Goal: Book appointment/travel/reservation

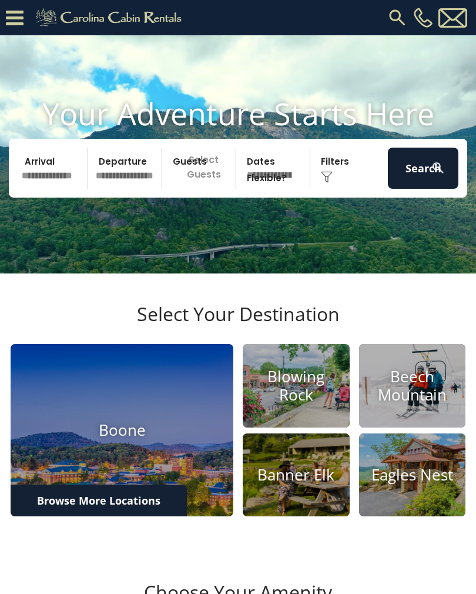
click at [38, 183] on input "text" at bounding box center [53, 168] width 71 height 41
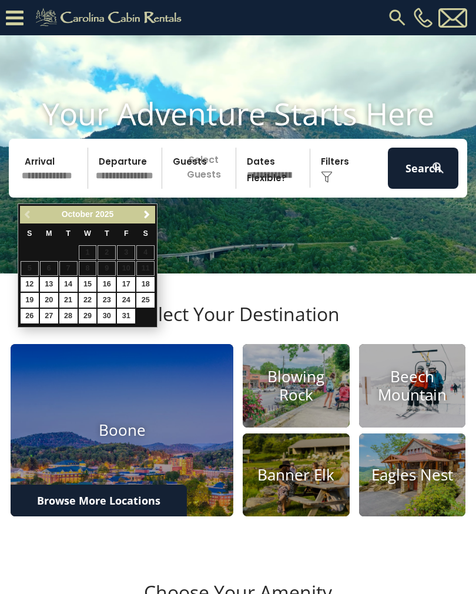
click at [151, 218] on span "Next" at bounding box center [146, 214] width 9 height 9
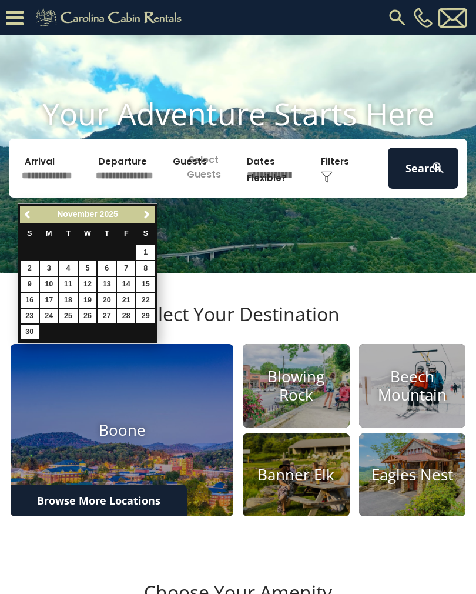
click at [28, 266] on link "2" at bounding box center [30, 268] width 18 height 15
type input "*******"
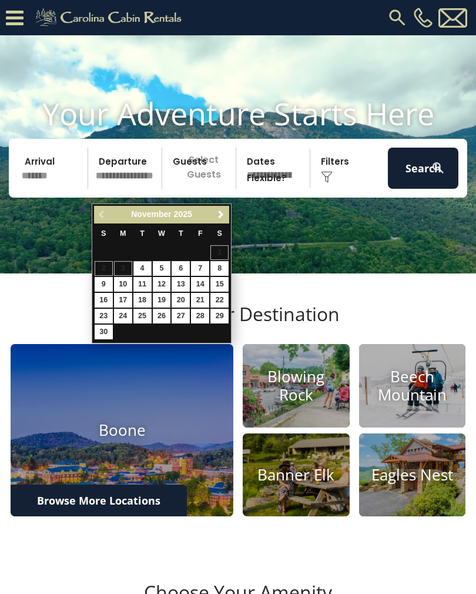
click at [224, 266] on link "8" at bounding box center [220, 268] width 18 height 15
type input "*******"
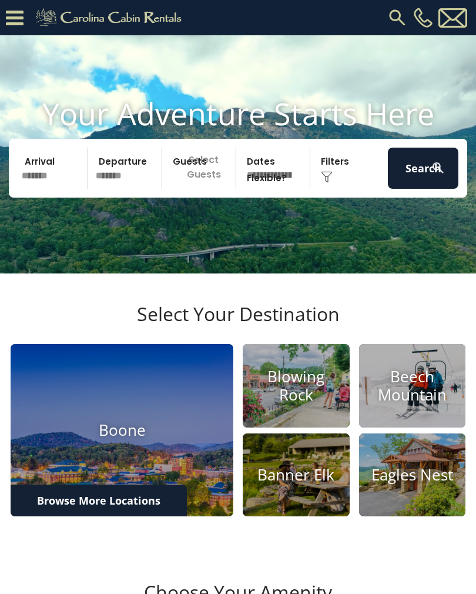
click at [211, 189] on p "Select Guests" at bounding box center [201, 168] width 70 height 41
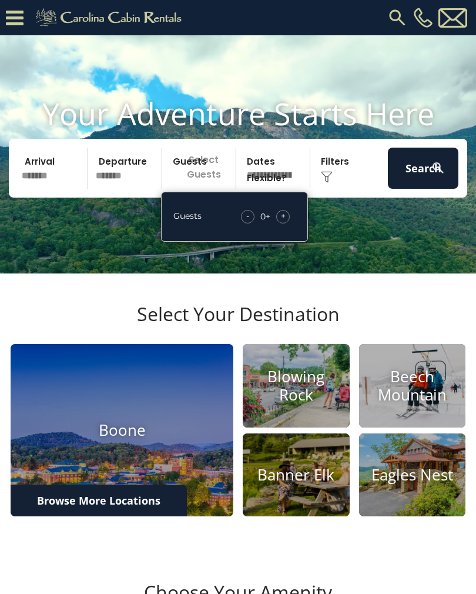
click at [289, 224] on div "+" at bounding box center [283, 217] width 14 height 14
click at [288, 224] on div "+" at bounding box center [283, 217] width 14 height 14
click at [342, 187] on div "Click to Choose" at bounding box center [349, 168] width 71 height 41
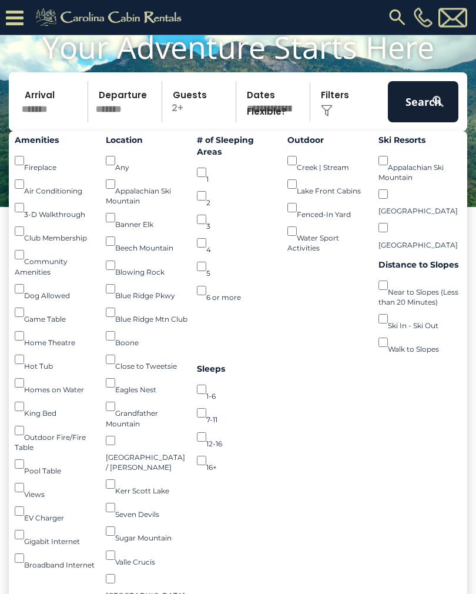
scroll to position [89, 0]
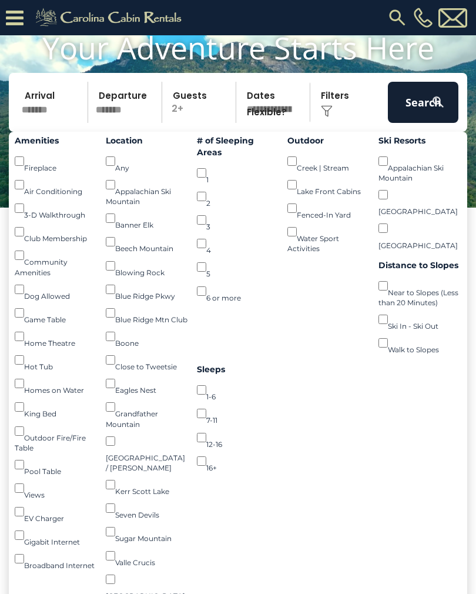
click at [418, 122] on button "Search" at bounding box center [423, 102] width 71 height 41
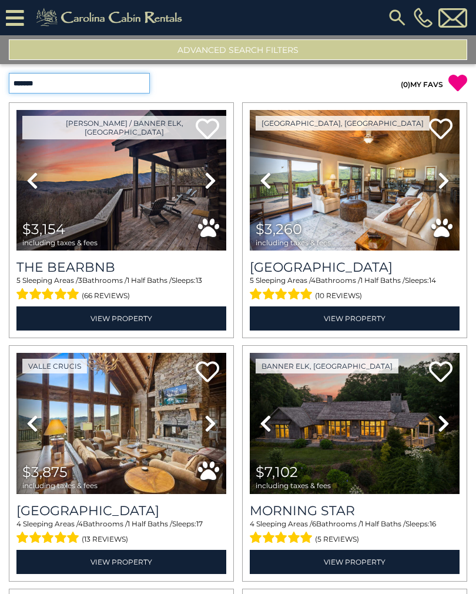
click at [144, 88] on select "**********" at bounding box center [79, 83] width 141 height 21
select select "*********"
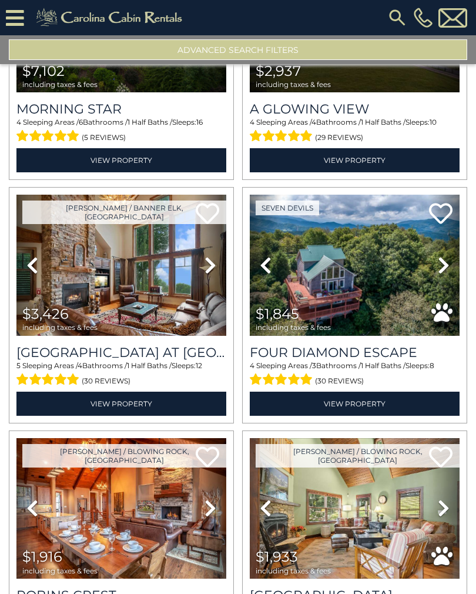
scroll to position [656, 0]
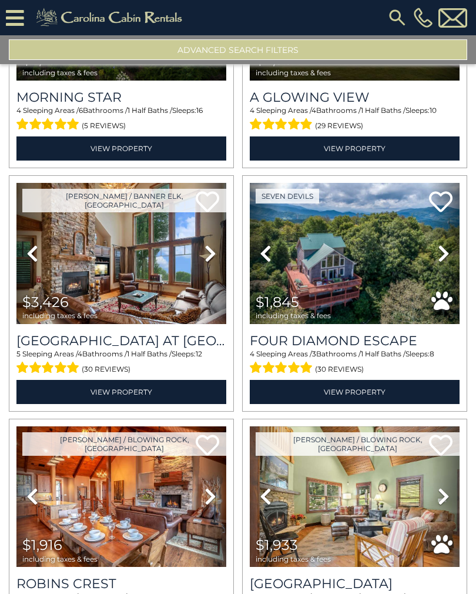
click at [443, 258] on icon at bounding box center [444, 253] width 12 height 19
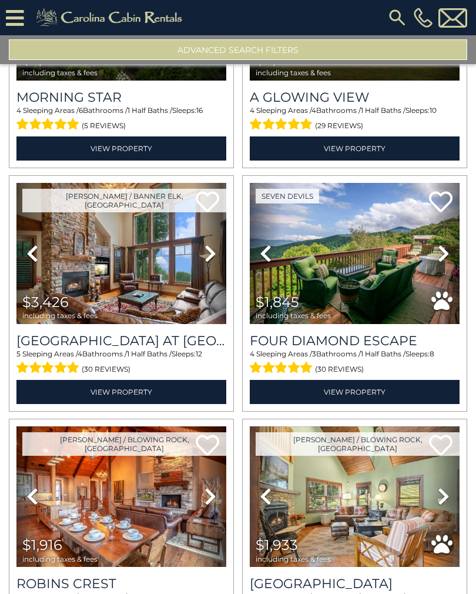
click at [447, 254] on icon at bounding box center [444, 253] width 12 height 19
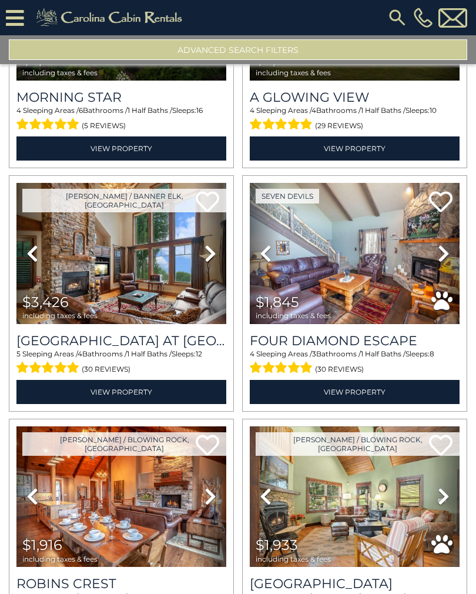
click at [443, 255] on icon at bounding box center [444, 253] width 12 height 19
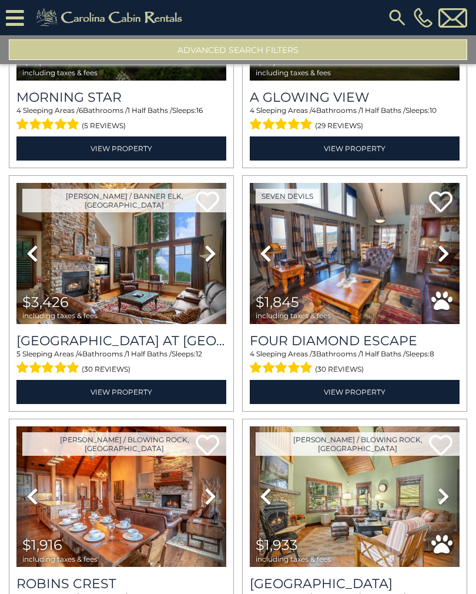
click at [448, 255] on icon at bounding box center [444, 253] width 12 height 19
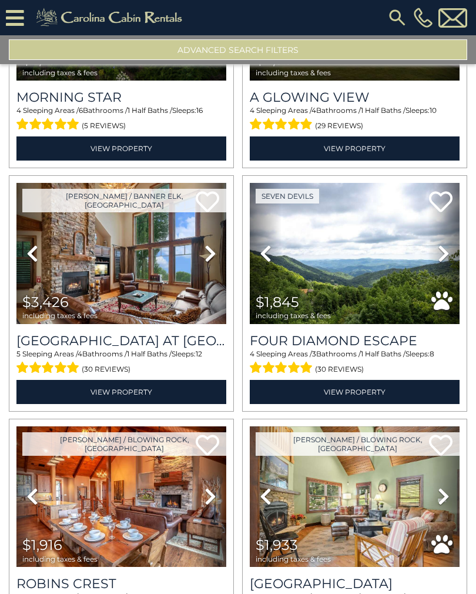
click at [445, 258] on icon at bounding box center [444, 253] width 12 height 19
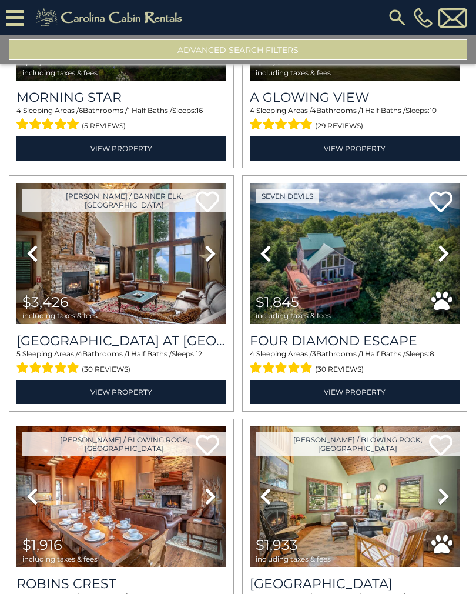
click at [442, 257] on icon at bounding box center [444, 253] width 12 height 19
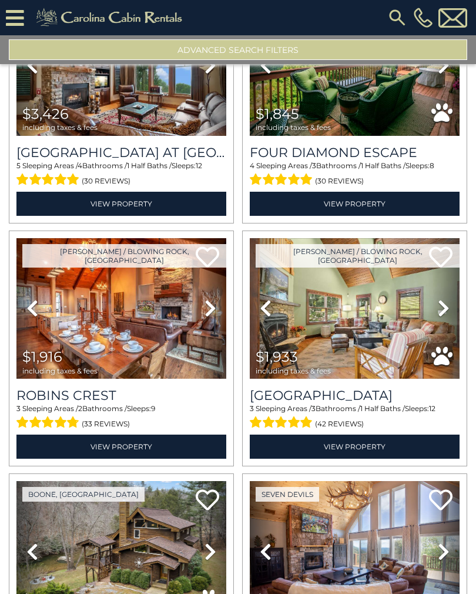
scroll to position [854, 0]
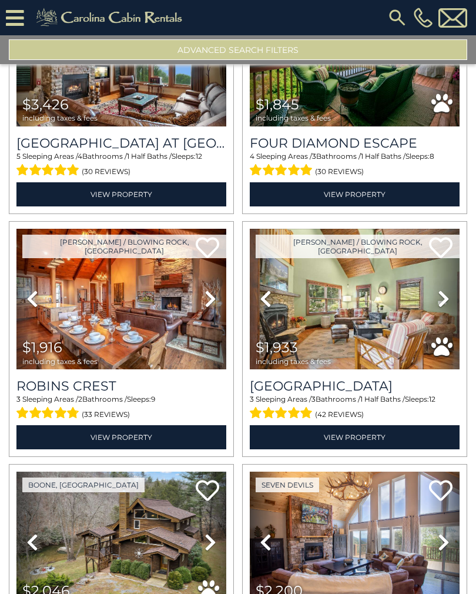
click at [444, 302] on icon at bounding box center [444, 298] width 12 height 19
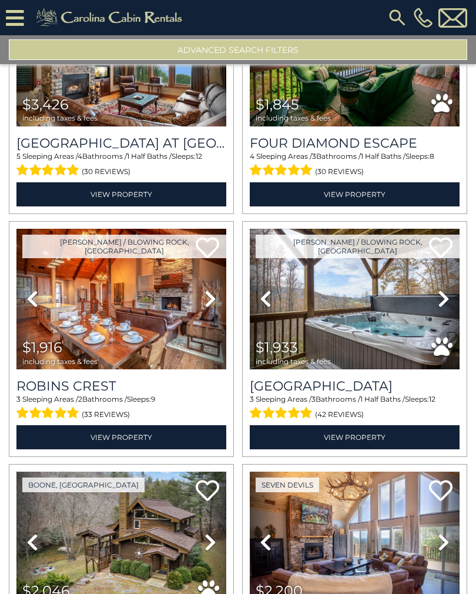
click at [445, 299] on icon at bounding box center [444, 298] width 12 height 19
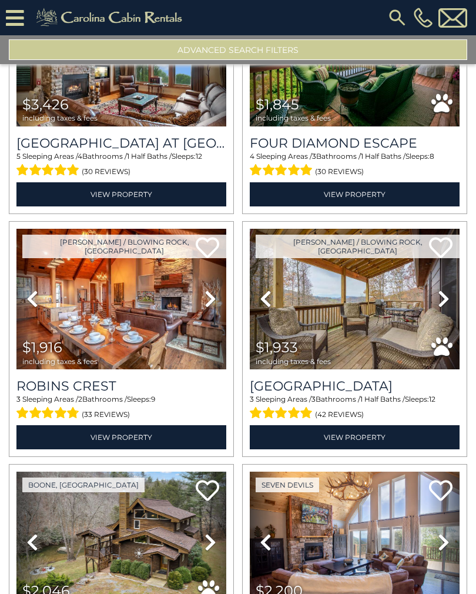
click at [449, 299] on icon at bounding box center [444, 298] width 12 height 19
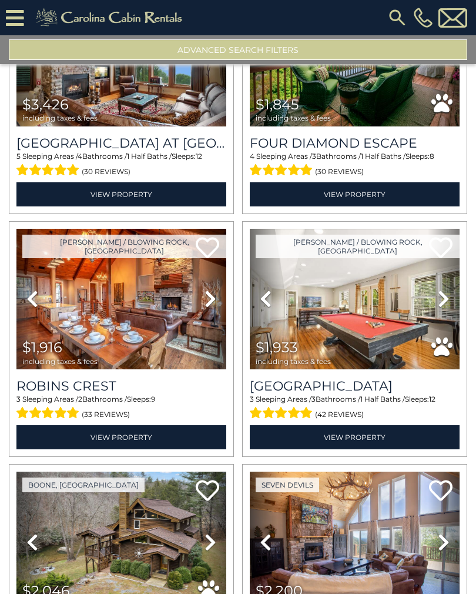
click at [446, 299] on icon at bounding box center [444, 298] width 12 height 19
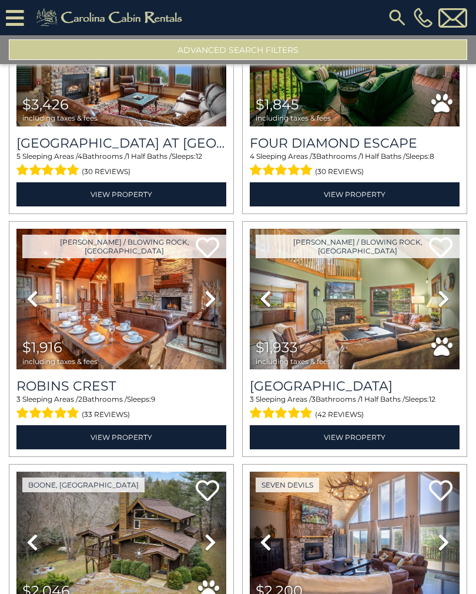
click at [446, 300] on icon at bounding box center [444, 298] width 12 height 19
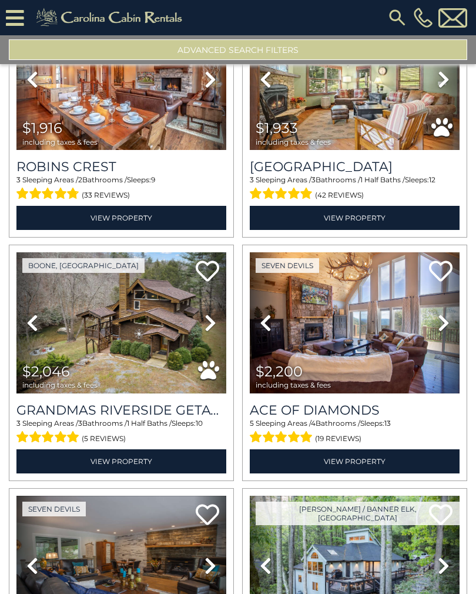
scroll to position [1076, 0]
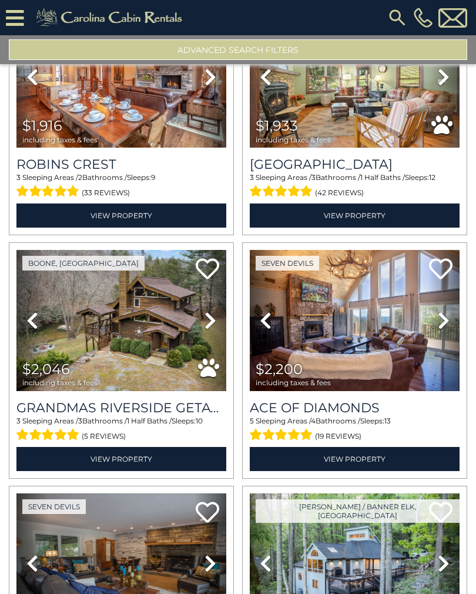
click at [442, 322] on icon at bounding box center [444, 320] width 12 height 19
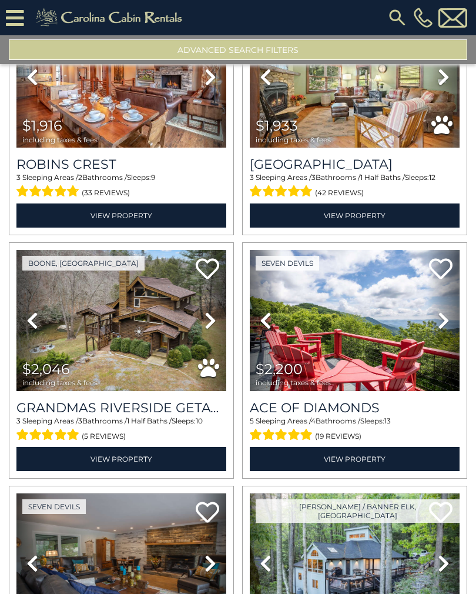
click at [442, 319] on icon at bounding box center [444, 320] width 12 height 19
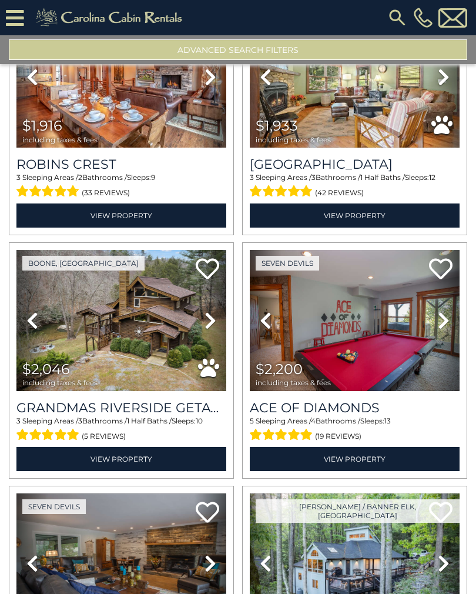
click at [443, 329] on icon at bounding box center [444, 320] width 12 height 19
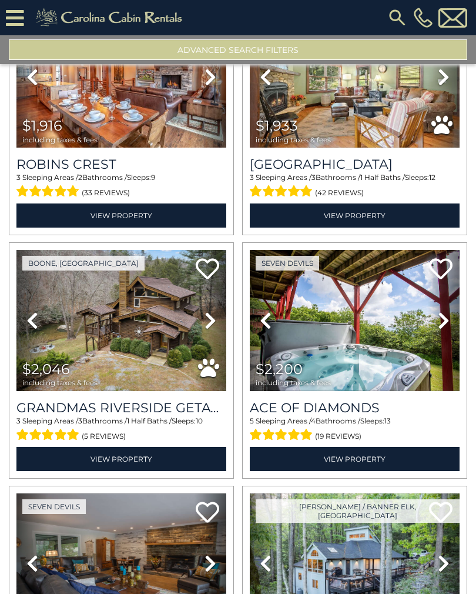
click at [206, 325] on icon at bounding box center [211, 320] width 12 height 19
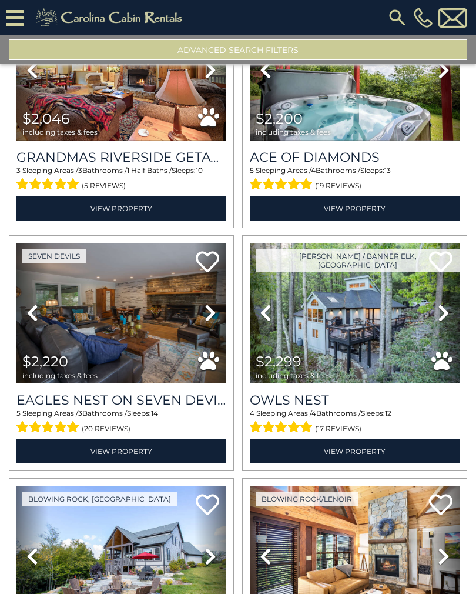
scroll to position [1326, 0]
click at [214, 326] on link "Next" at bounding box center [211, 313] width 32 height 141
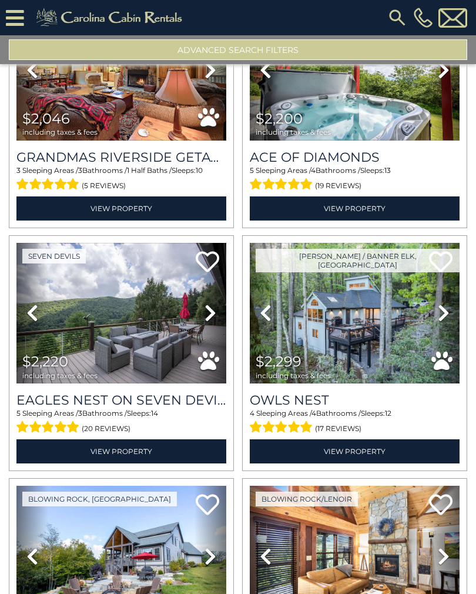
click at [219, 312] on link "Next" at bounding box center [211, 313] width 32 height 141
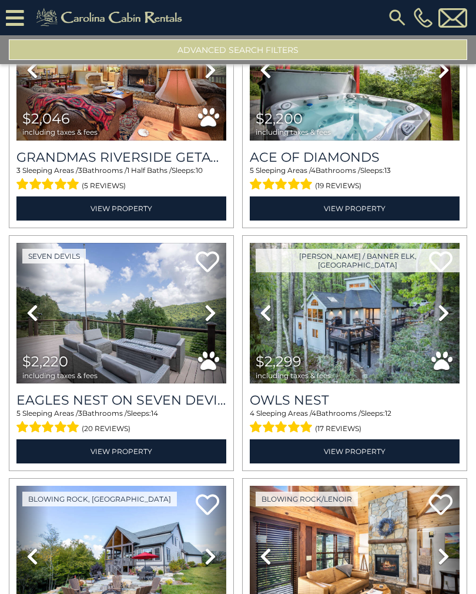
click at [213, 321] on icon at bounding box center [211, 313] width 12 height 19
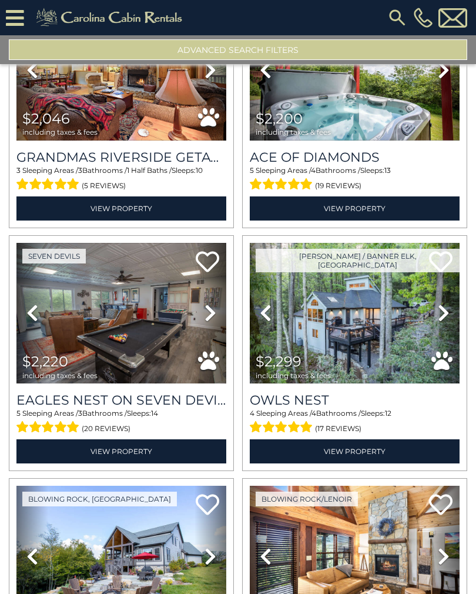
click at [446, 313] on icon at bounding box center [444, 313] width 12 height 19
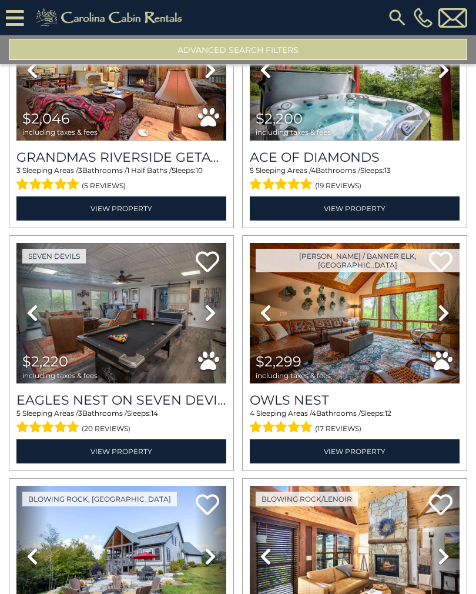
click at [446, 315] on icon at bounding box center [444, 313] width 12 height 19
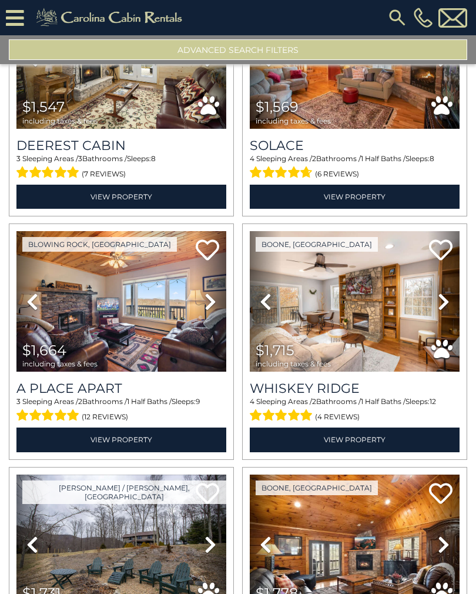
scroll to position [2555, 0]
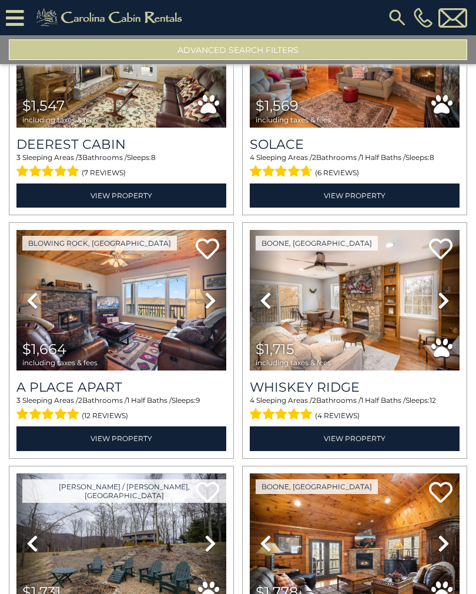
click at [211, 307] on icon at bounding box center [211, 300] width 12 height 19
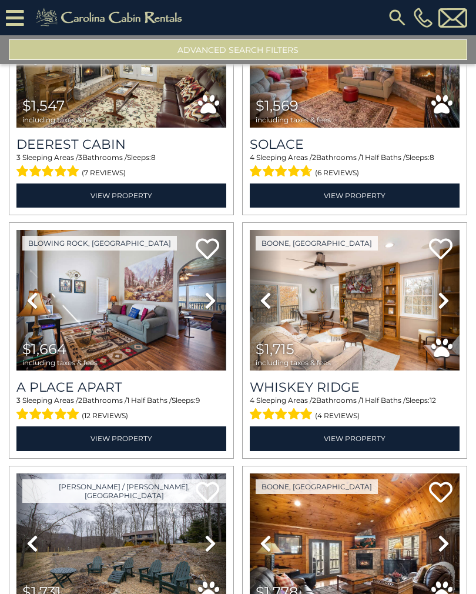
click at [216, 307] on icon at bounding box center [211, 300] width 12 height 19
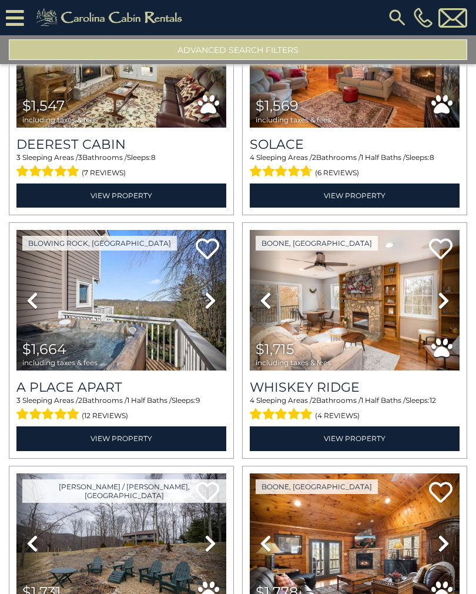
click at [213, 305] on icon at bounding box center [211, 300] width 12 height 19
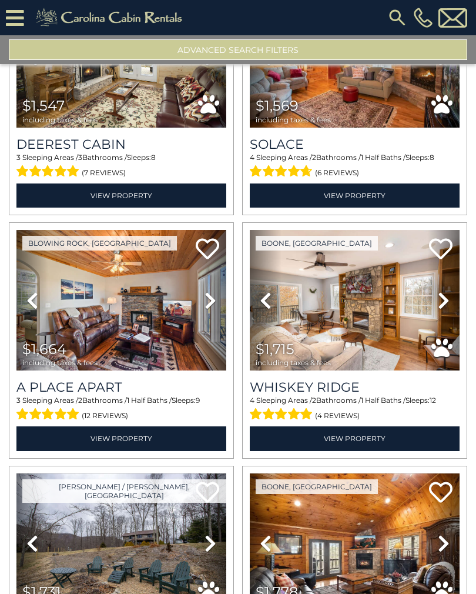
click at [450, 302] on icon at bounding box center [444, 300] width 12 height 19
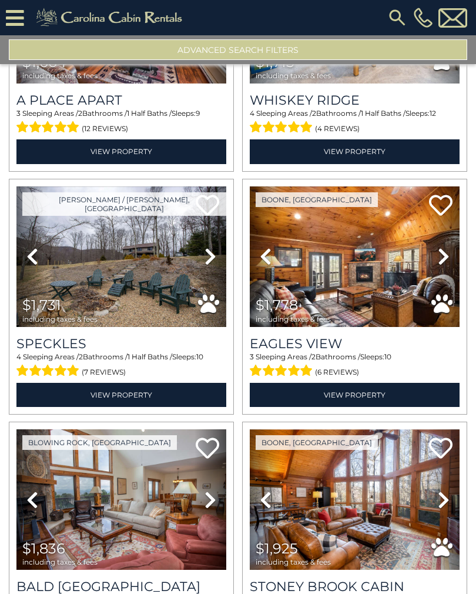
scroll to position [2843, 0]
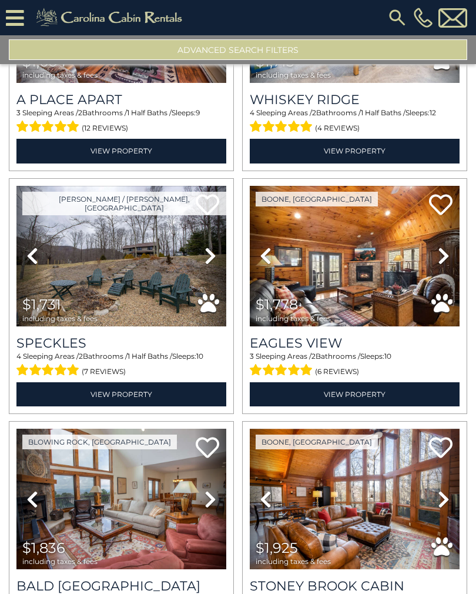
click at [444, 261] on icon at bounding box center [444, 255] width 12 height 19
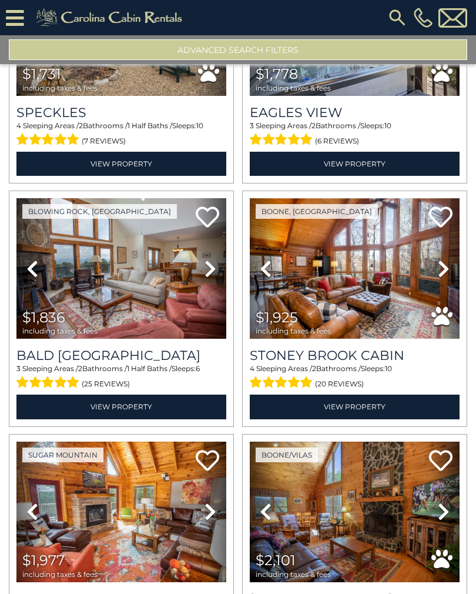
scroll to position [3079, 0]
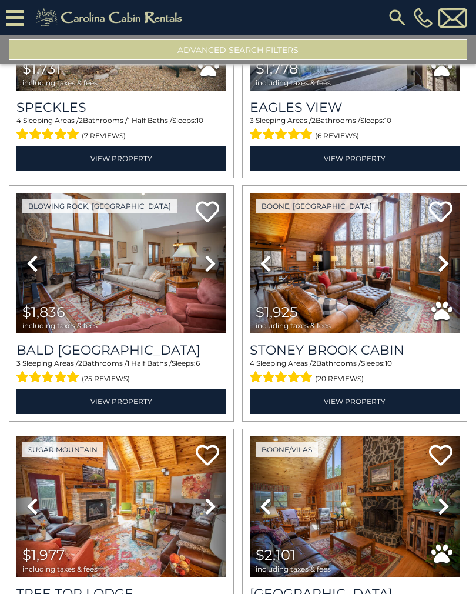
click at [442, 265] on icon at bounding box center [444, 263] width 12 height 19
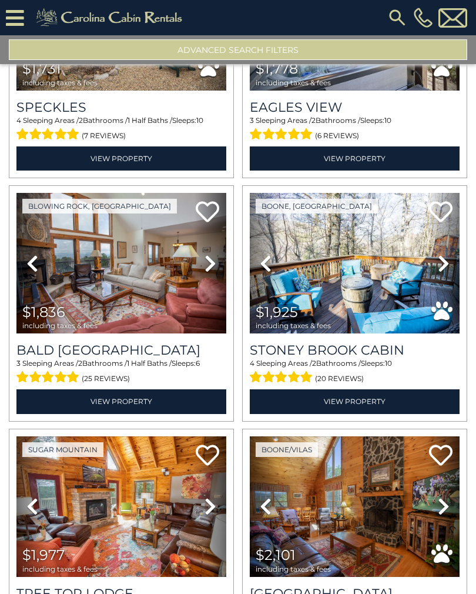
click at [442, 262] on icon at bounding box center [444, 263] width 12 height 19
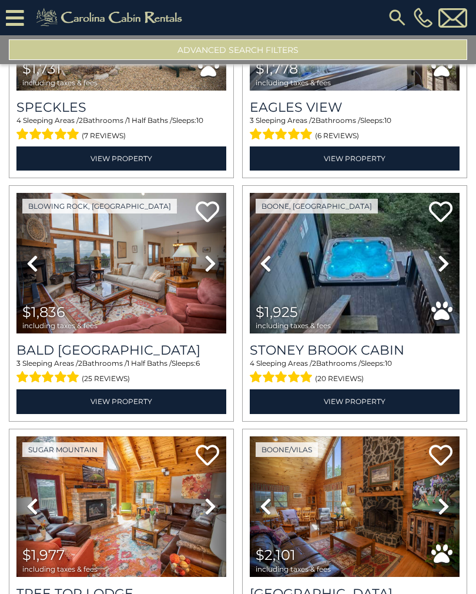
click at [204, 272] on link "Next" at bounding box center [211, 263] width 32 height 141
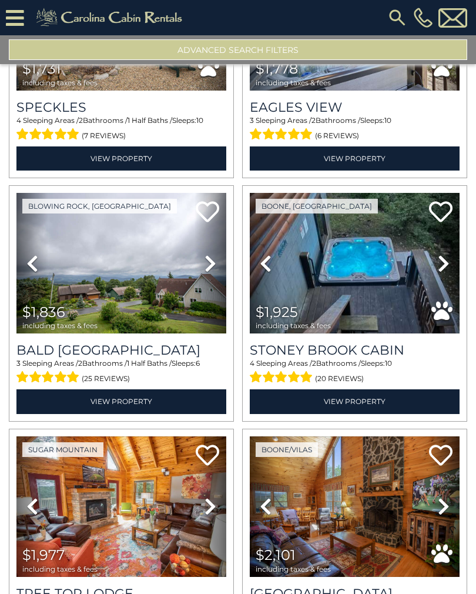
click at [217, 265] on link "Next" at bounding box center [211, 263] width 32 height 141
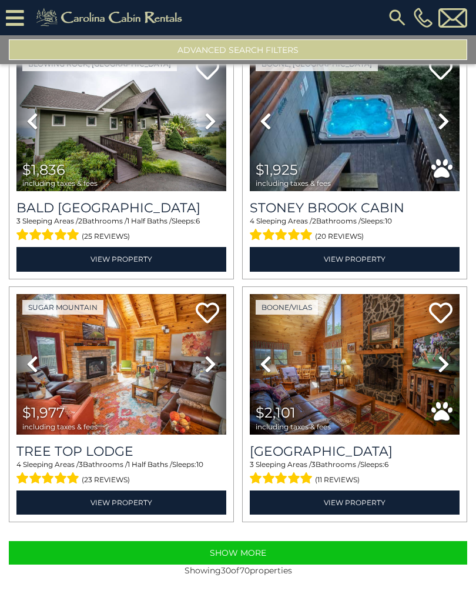
scroll to position [3252, 0]
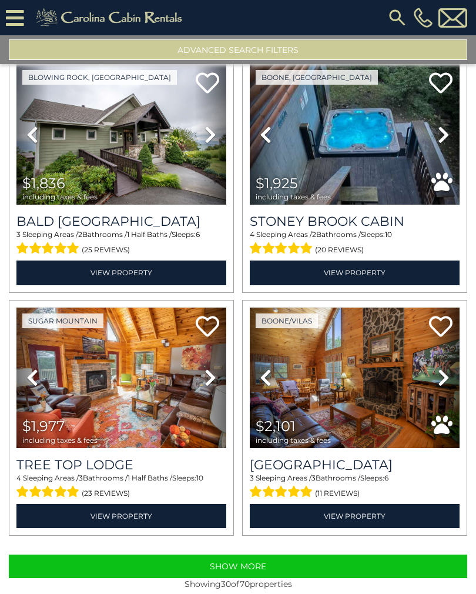
click at [345, 569] on button "Show More" at bounding box center [238, 567] width 459 height 24
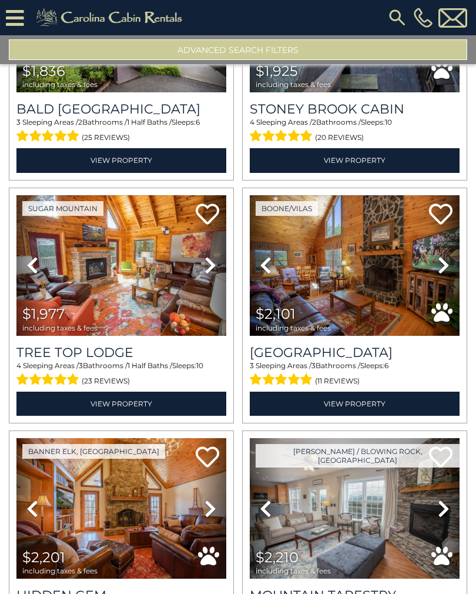
scroll to position [3319, 0]
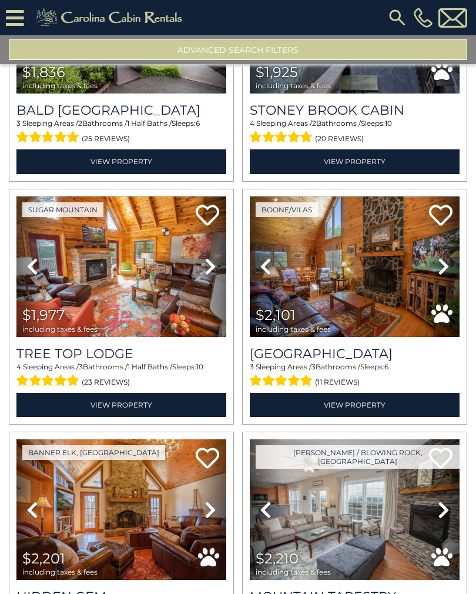
click at [212, 276] on icon at bounding box center [211, 266] width 12 height 19
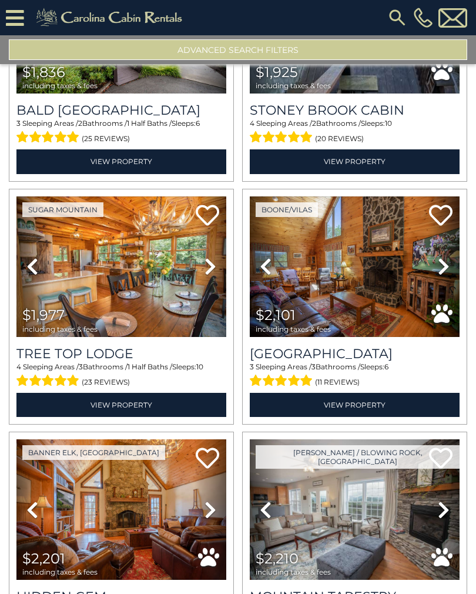
click at [214, 274] on icon at bounding box center [211, 266] width 12 height 19
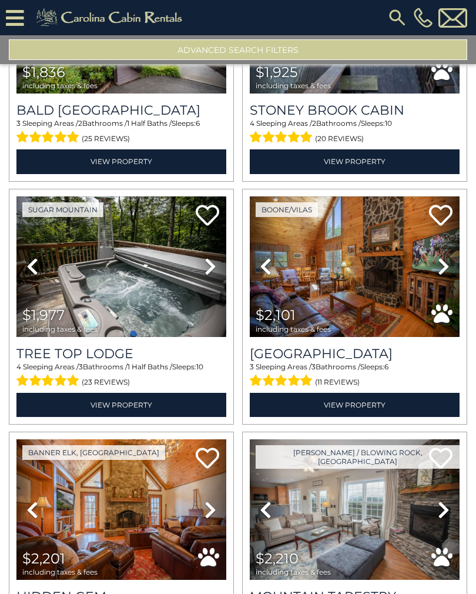
click at [205, 276] on icon at bounding box center [211, 266] width 12 height 19
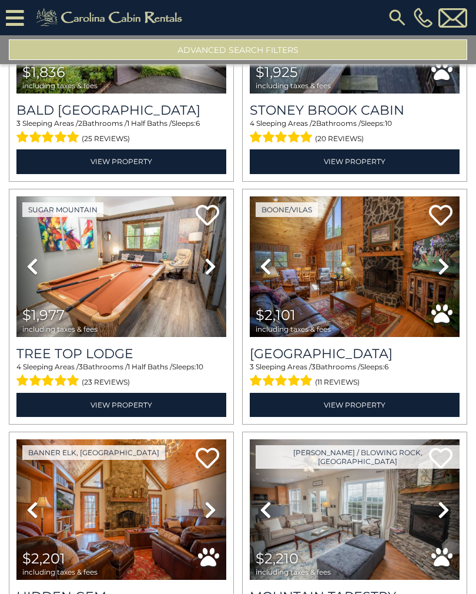
click at [210, 266] on icon at bounding box center [211, 266] width 12 height 19
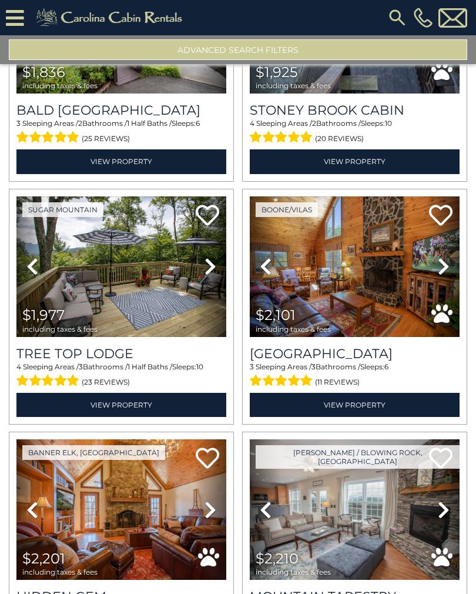
click at [214, 267] on icon at bounding box center [211, 266] width 12 height 19
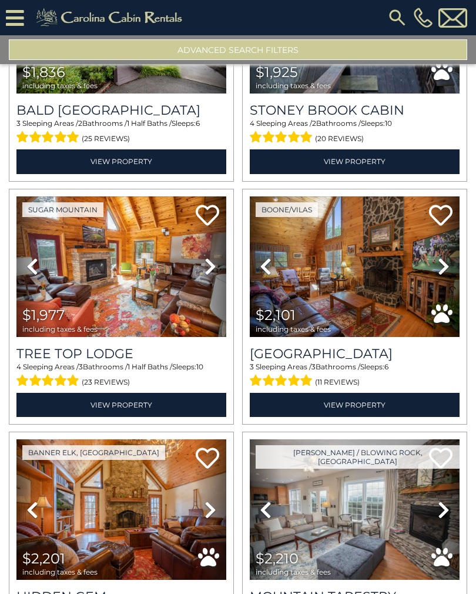
click at [209, 272] on icon at bounding box center [211, 266] width 12 height 19
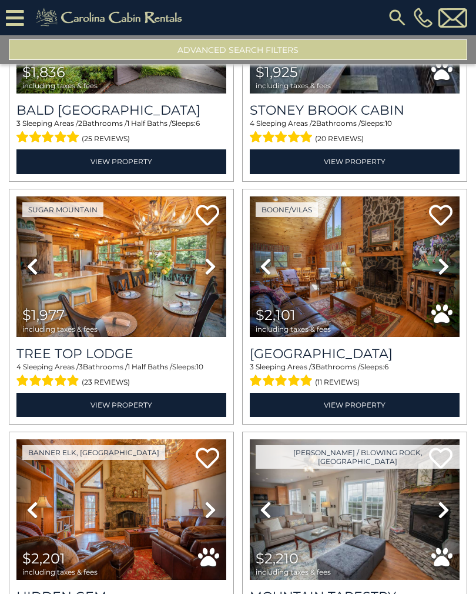
click at [208, 268] on icon at bounding box center [211, 266] width 12 height 19
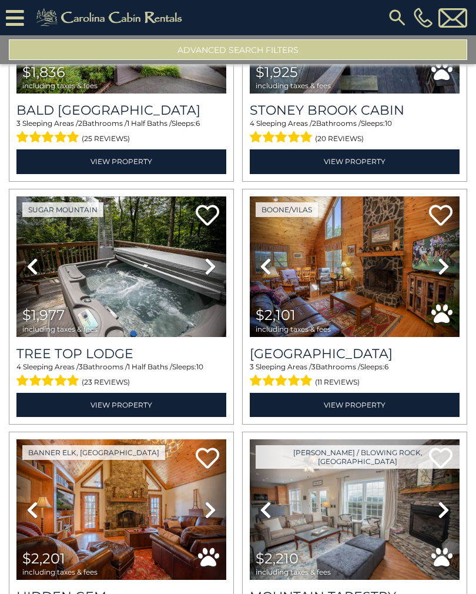
click at [219, 267] on link "Next" at bounding box center [211, 266] width 32 height 141
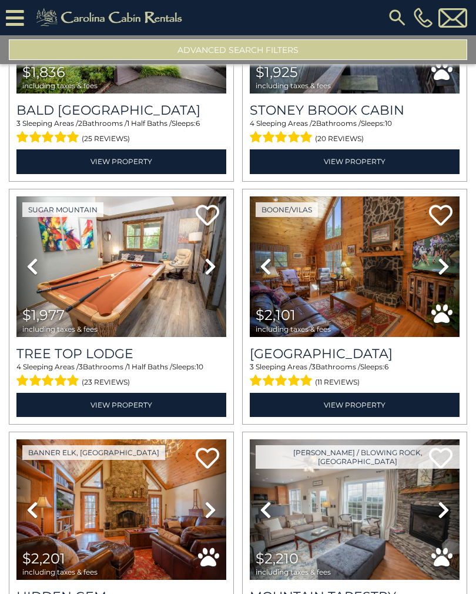
click at [214, 271] on icon at bounding box center [211, 266] width 12 height 19
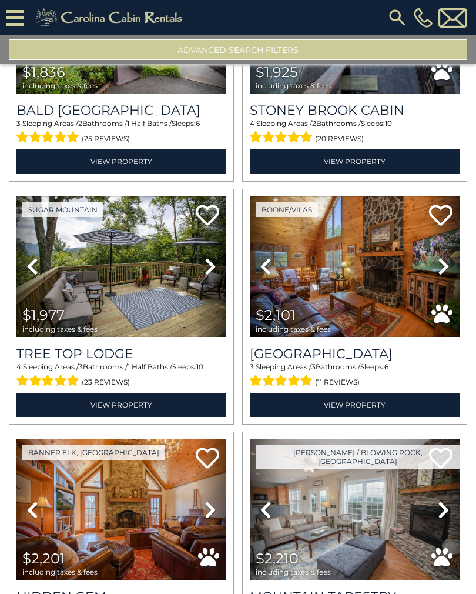
click at [212, 272] on icon at bounding box center [211, 266] width 12 height 19
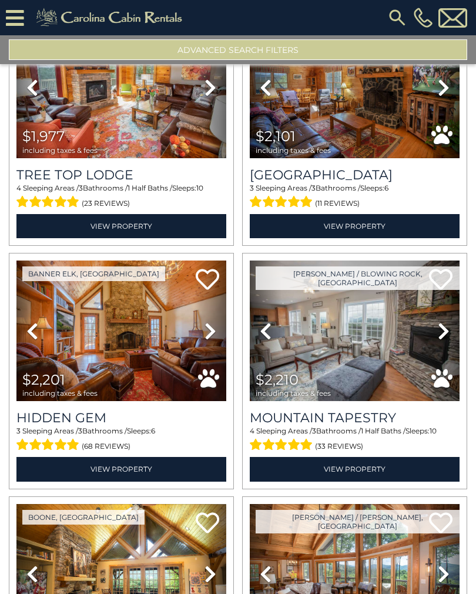
scroll to position [3498, 0]
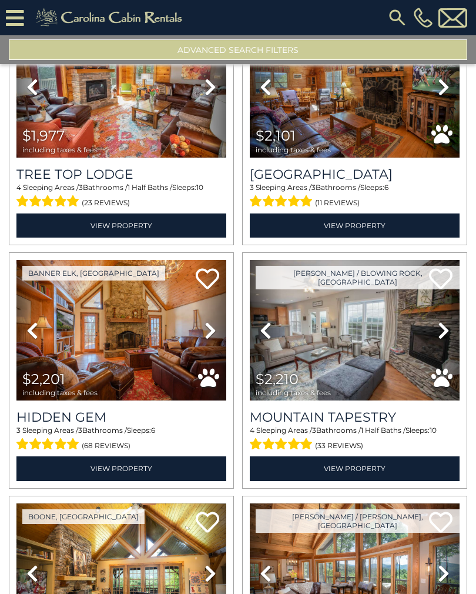
click at [439, 338] on icon at bounding box center [444, 330] width 12 height 19
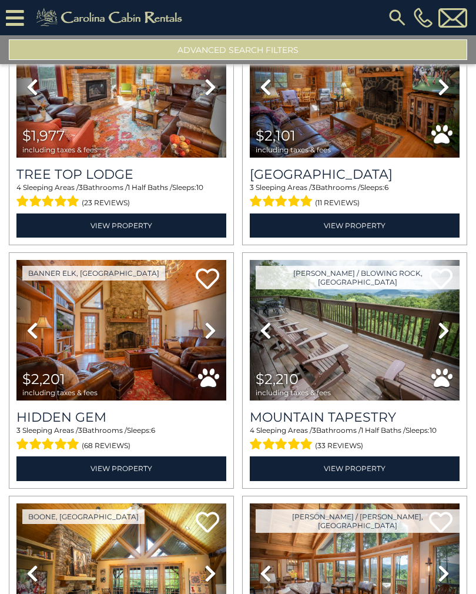
click at [435, 334] on link "Next" at bounding box center [444, 330] width 32 height 141
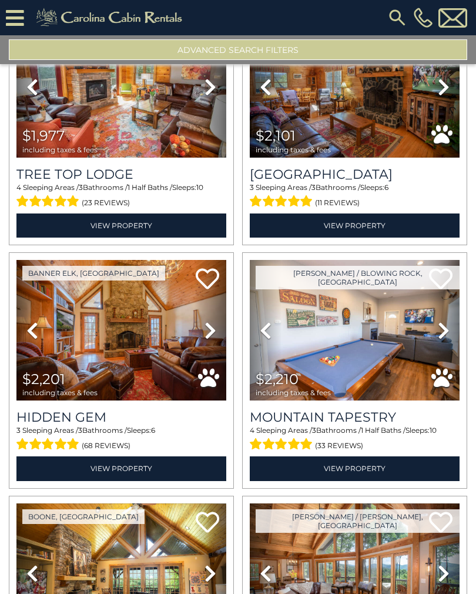
click at [436, 336] on link "Next" at bounding box center [444, 330] width 32 height 141
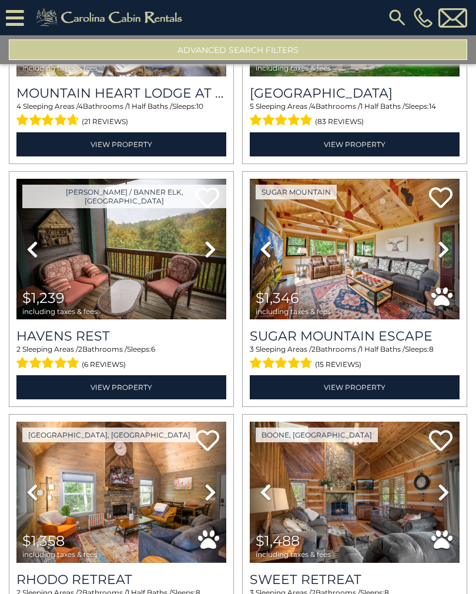
scroll to position [4553, 0]
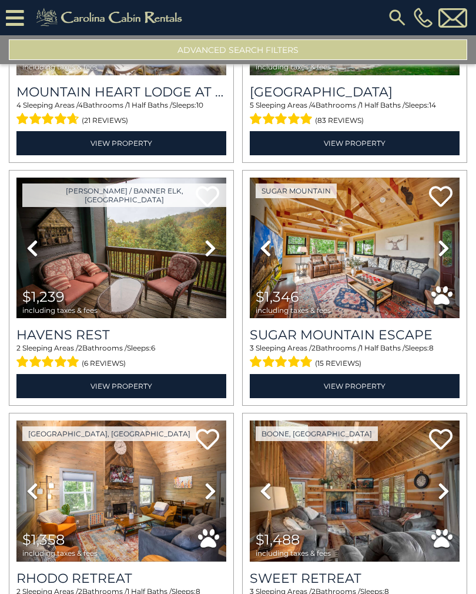
click at [441, 255] on icon at bounding box center [444, 248] width 12 height 19
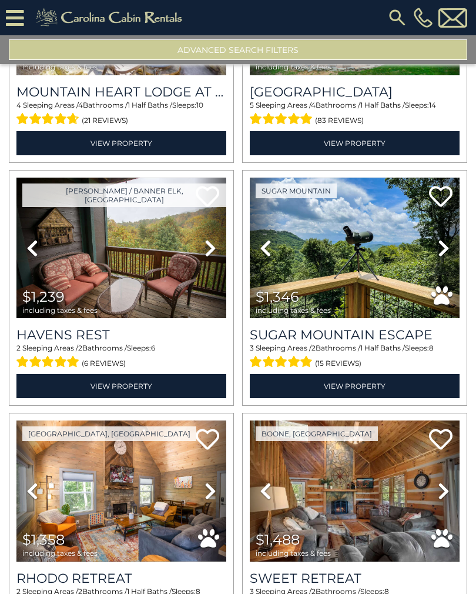
click at [436, 251] on link "Next" at bounding box center [444, 248] width 32 height 141
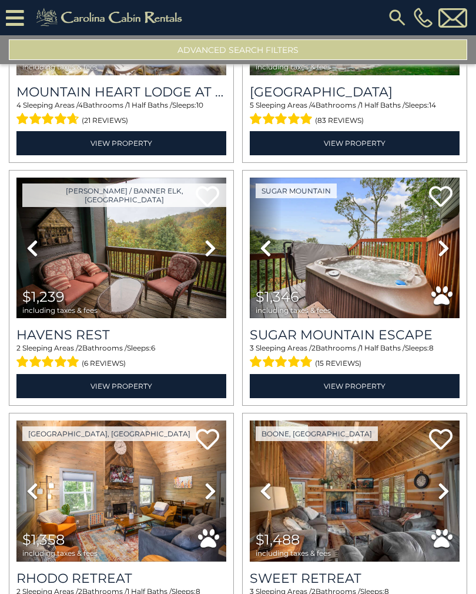
click at [441, 254] on icon at bounding box center [444, 248] width 12 height 19
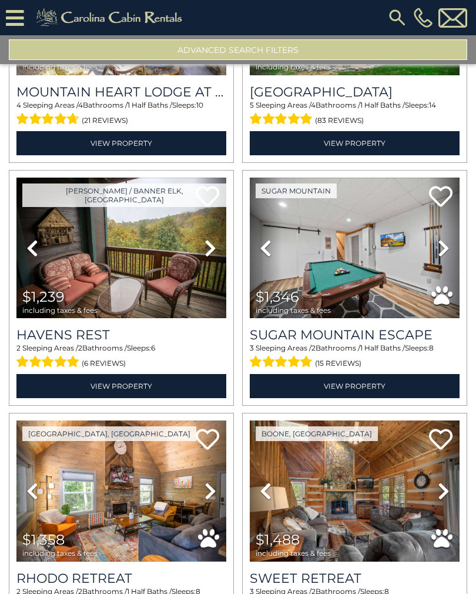
click at [445, 255] on icon at bounding box center [444, 248] width 12 height 19
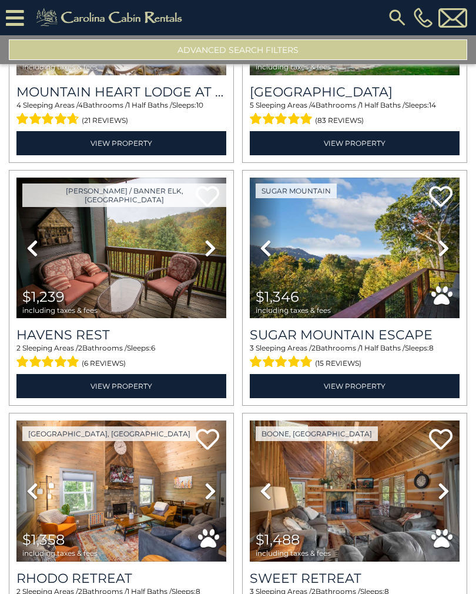
click at [440, 258] on icon at bounding box center [444, 248] width 12 height 19
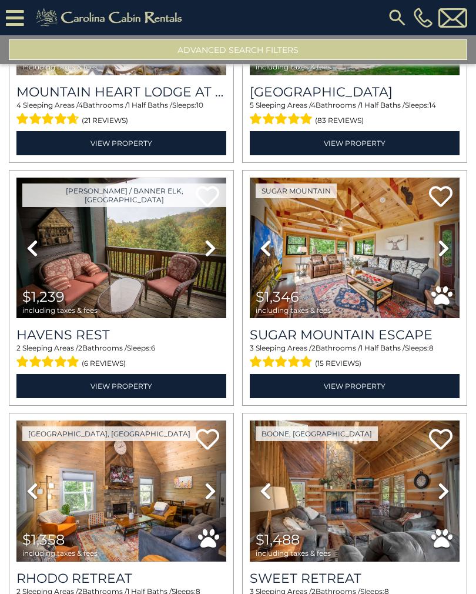
click at [443, 257] on icon at bounding box center [444, 248] width 12 height 19
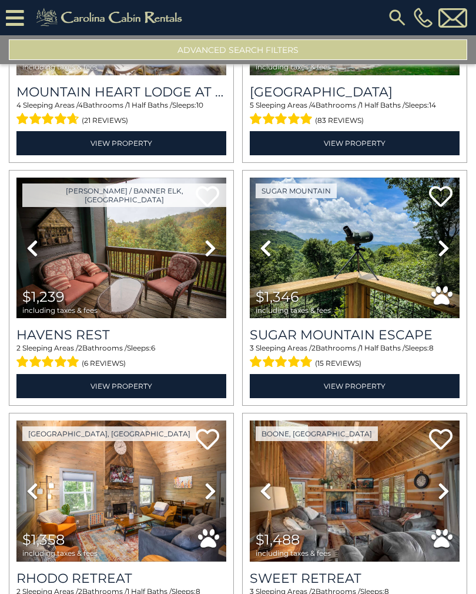
click at [445, 252] on icon at bounding box center [444, 248] width 12 height 19
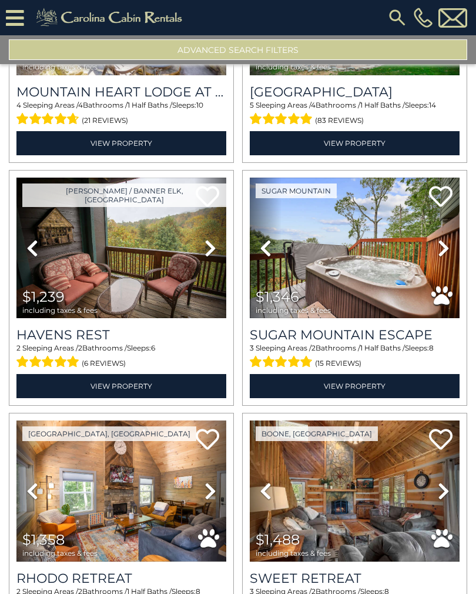
click at [446, 254] on icon at bounding box center [444, 248] width 12 height 19
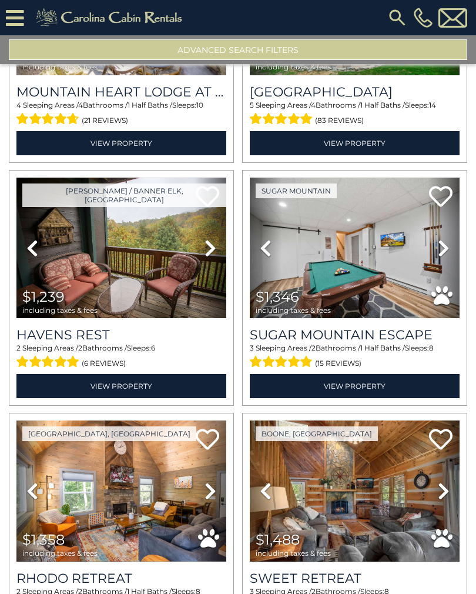
click at [206, 258] on icon at bounding box center [211, 248] width 12 height 19
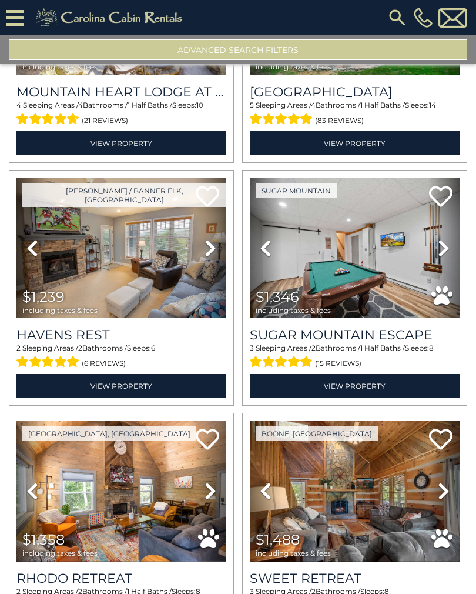
click at [213, 251] on icon at bounding box center [211, 248] width 12 height 19
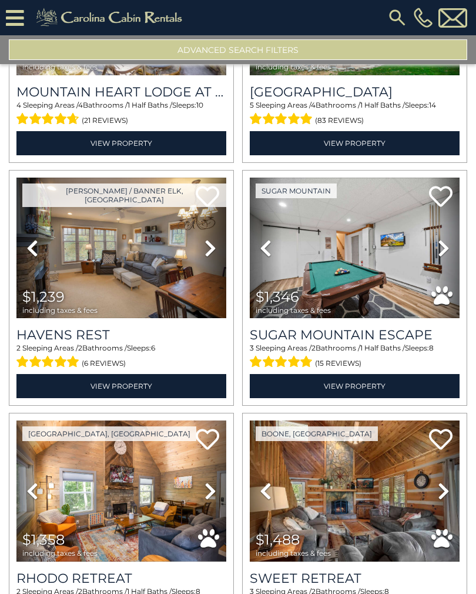
click at [209, 264] on link "Next" at bounding box center [211, 248] width 32 height 141
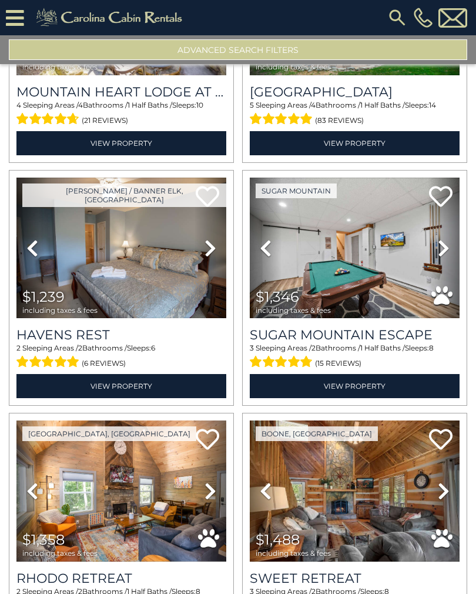
click at [212, 254] on icon at bounding box center [211, 248] width 12 height 19
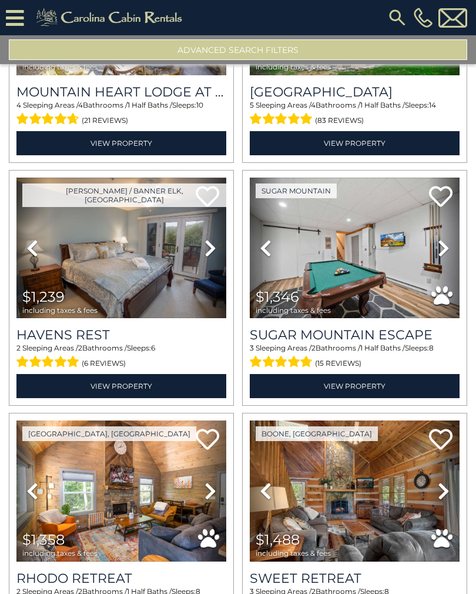
click at [207, 255] on icon at bounding box center [211, 248] width 12 height 19
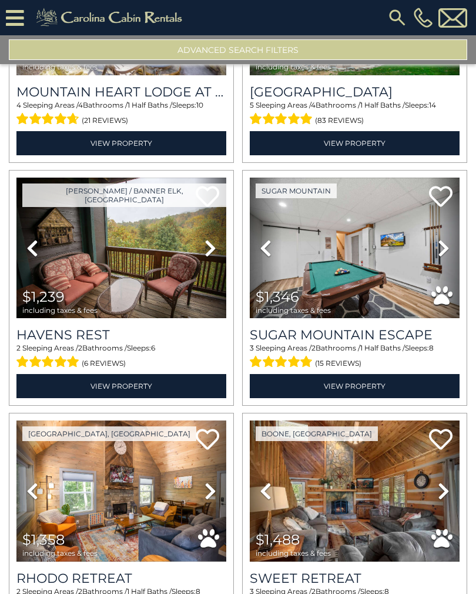
click at [214, 258] on icon at bounding box center [211, 248] width 12 height 19
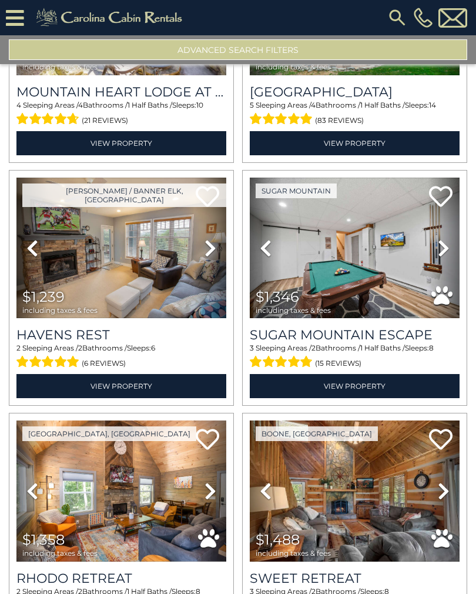
click at [205, 258] on icon at bounding box center [211, 248] width 12 height 19
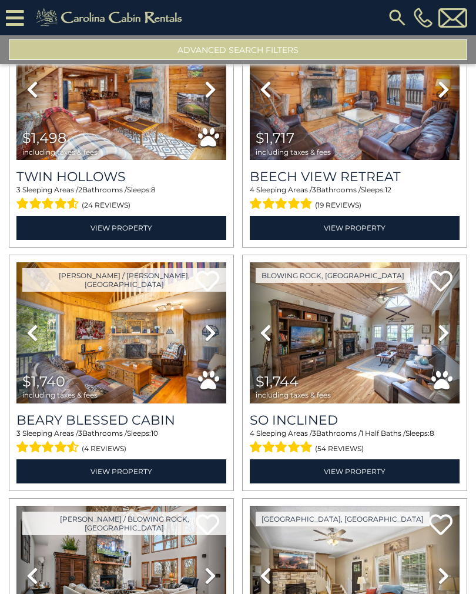
scroll to position [5198, 0]
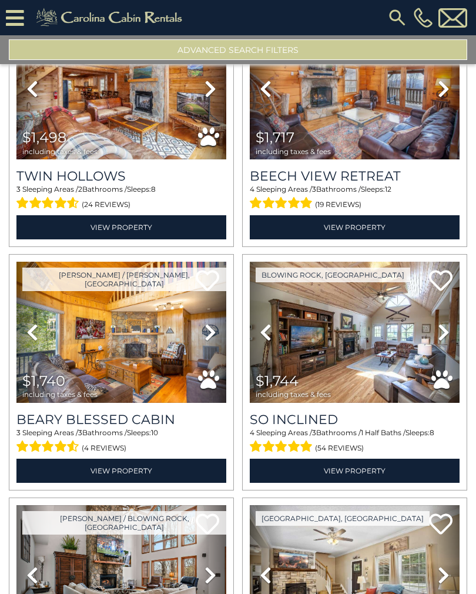
click at [442, 339] on icon at bounding box center [444, 332] width 12 height 19
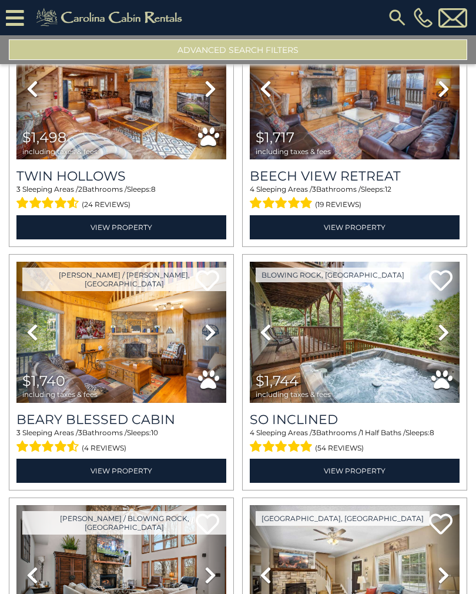
click at [439, 336] on icon at bounding box center [444, 332] width 12 height 19
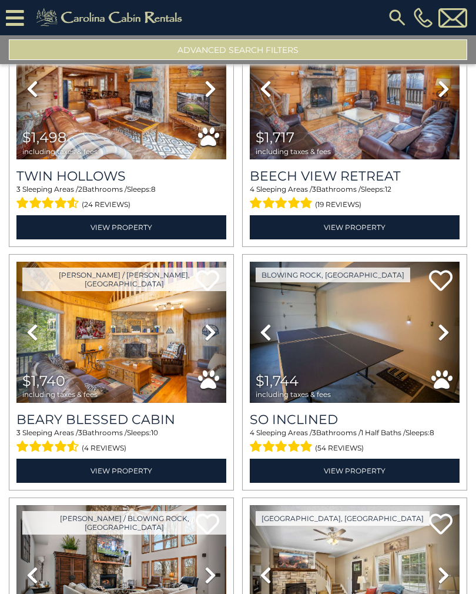
click at [441, 339] on icon at bounding box center [444, 332] width 12 height 19
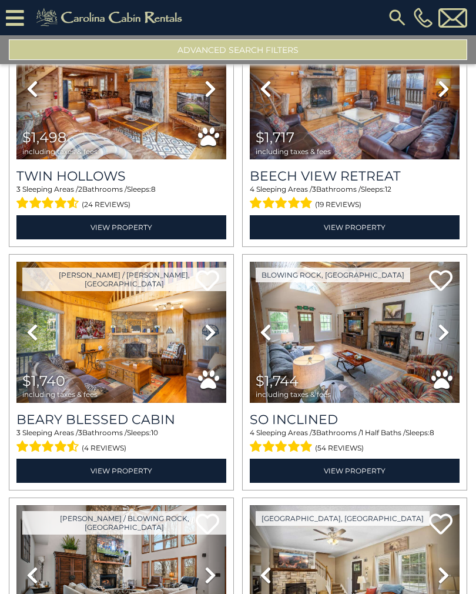
click at [437, 342] on link "Next" at bounding box center [444, 332] width 32 height 141
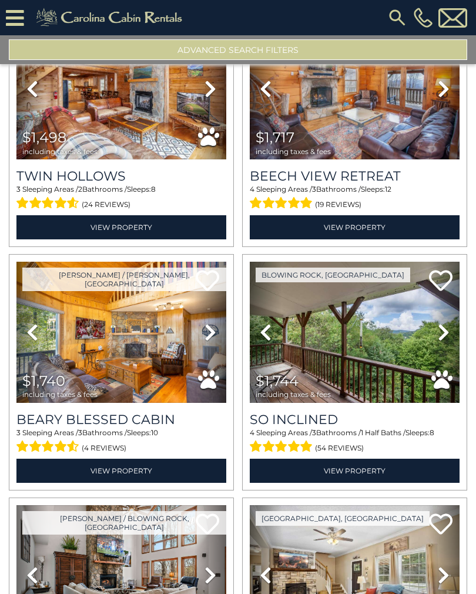
click at [441, 339] on icon at bounding box center [444, 332] width 12 height 19
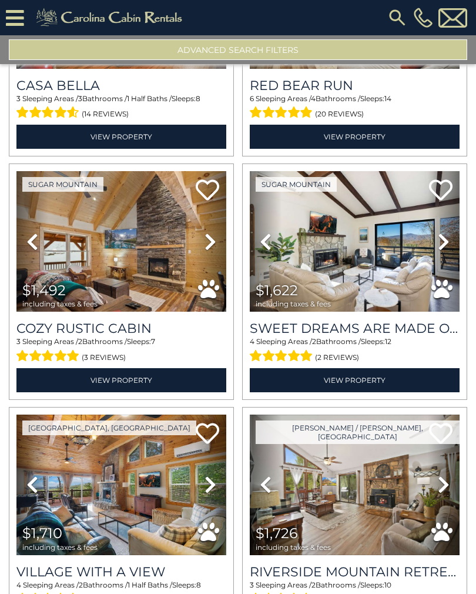
scroll to position [5776, 0]
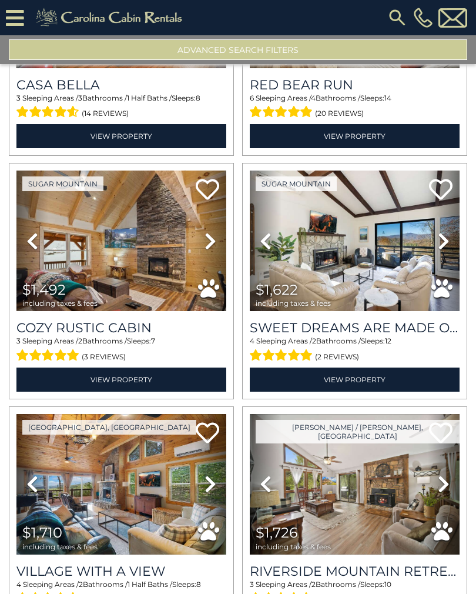
click at [445, 248] on icon at bounding box center [444, 241] width 12 height 19
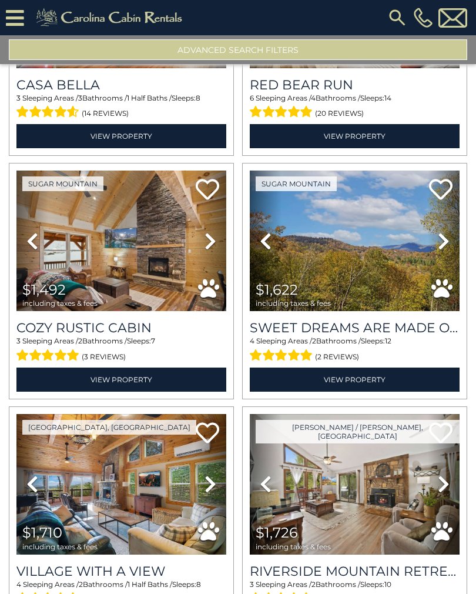
click at [446, 249] on icon at bounding box center [444, 241] width 12 height 19
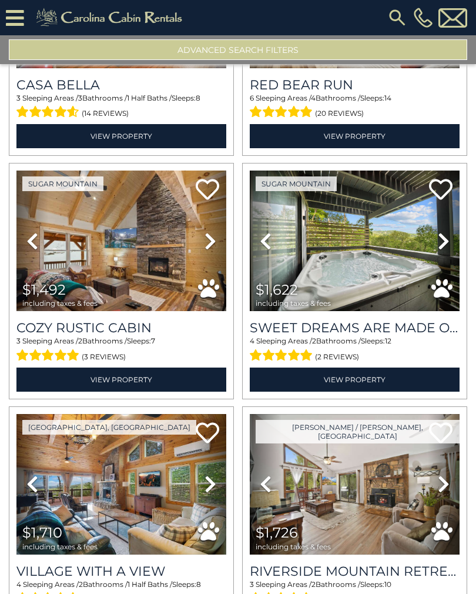
click at [441, 251] on icon at bounding box center [444, 241] width 12 height 19
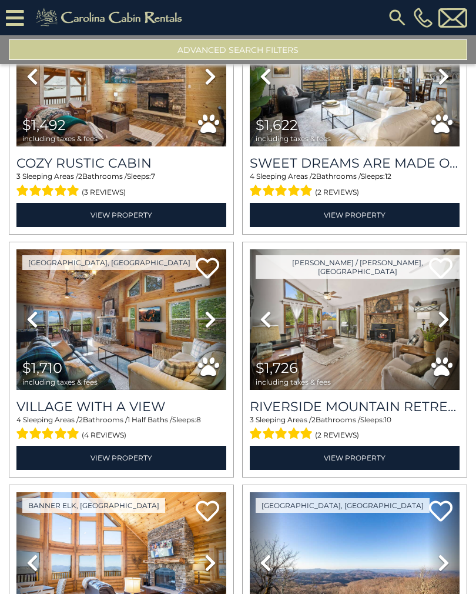
scroll to position [5941, 0]
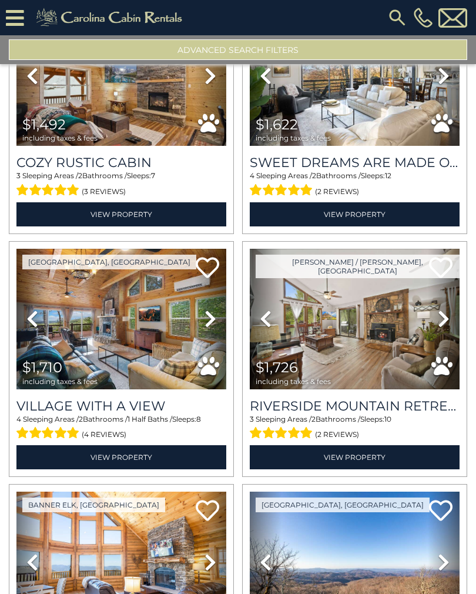
click at [206, 326] on icon at bounding box center [211, 318] width 12 height 19
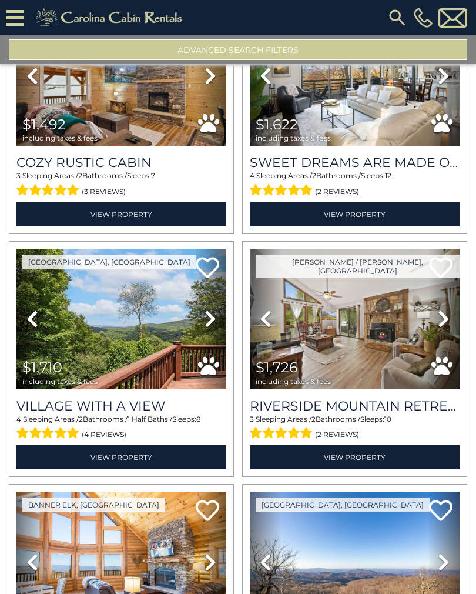
click at [214, 326] on icon at bounding box center [211, 318] width 12 height 19
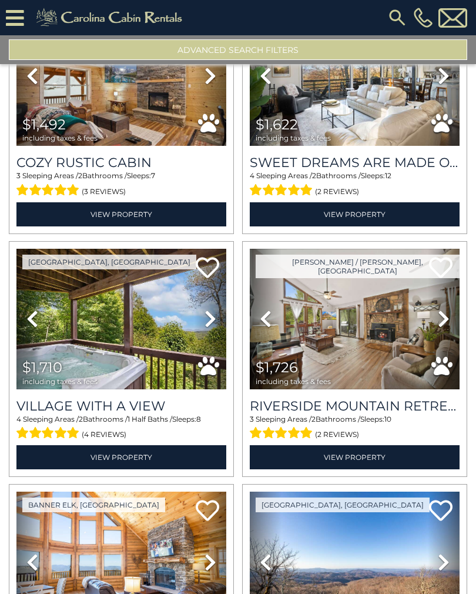
click at [214, 328] on icon at bounding box center [211, 318] width 12 height 19
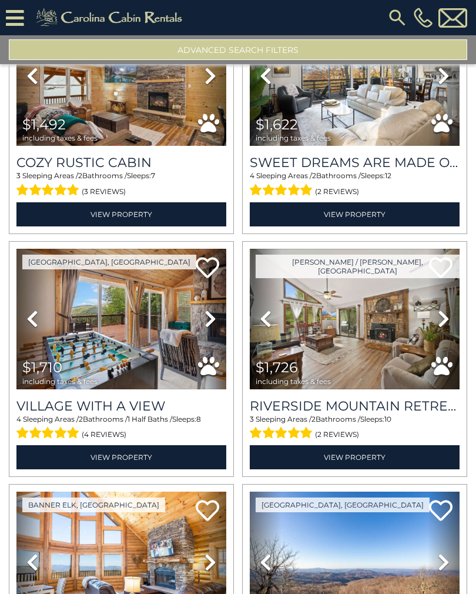
click at [450, 328] on icon at bounding box center [444, 318] width 12 height 19
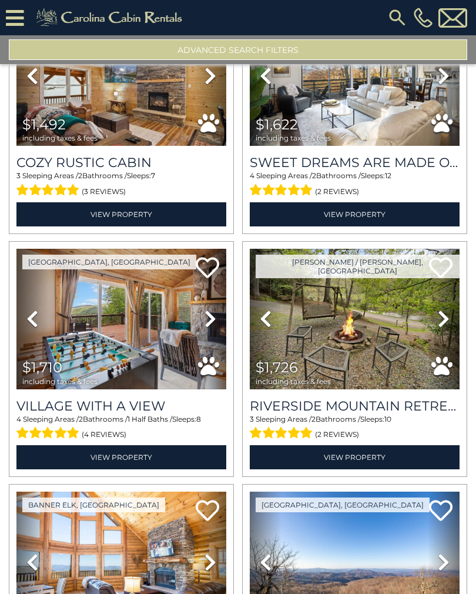
click at [444, 328] on icon at bounding box center [444, 318] width 12 height 19
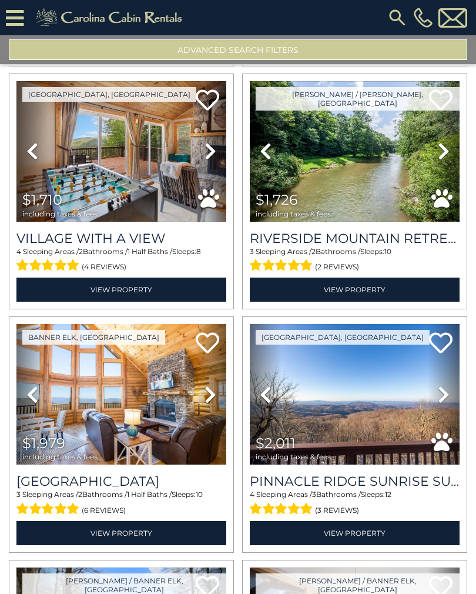
scroll to position [6131, 0]
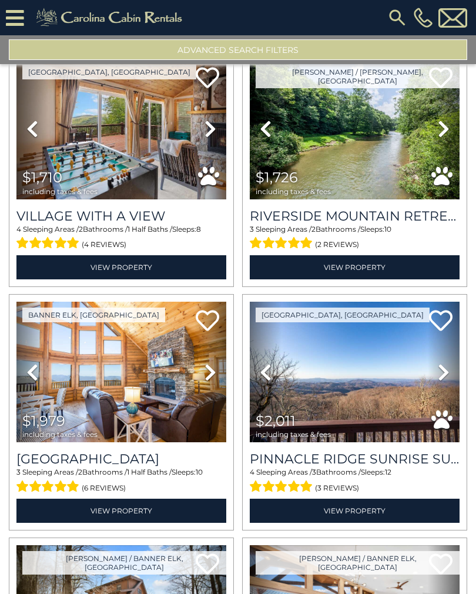
click at [215, 382] on icon at bounding box center [211, 372] width 12 height 19
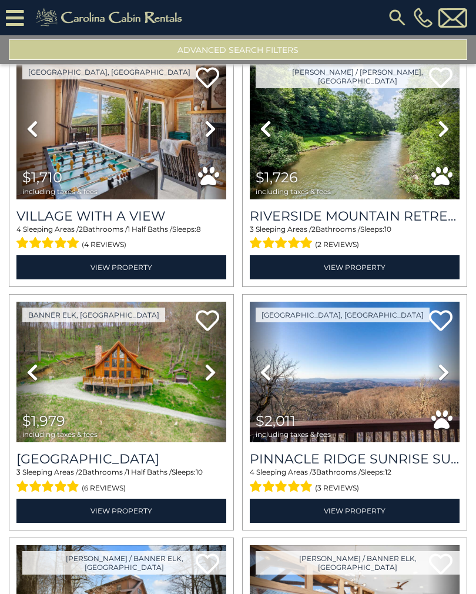
click at [216, 381] on icon at bounding box center [211, 372] width 12 height 19
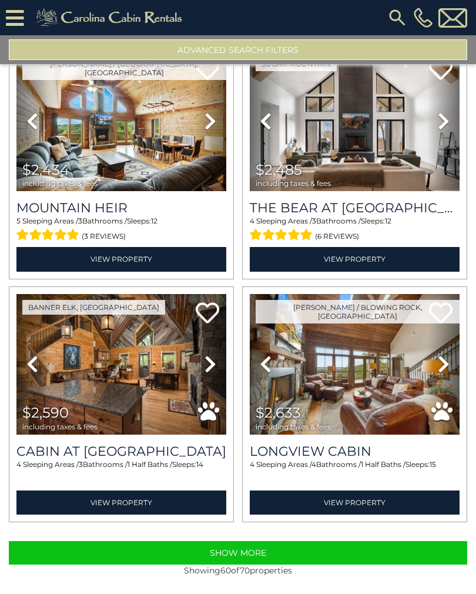
scroll to position [6949, 0]
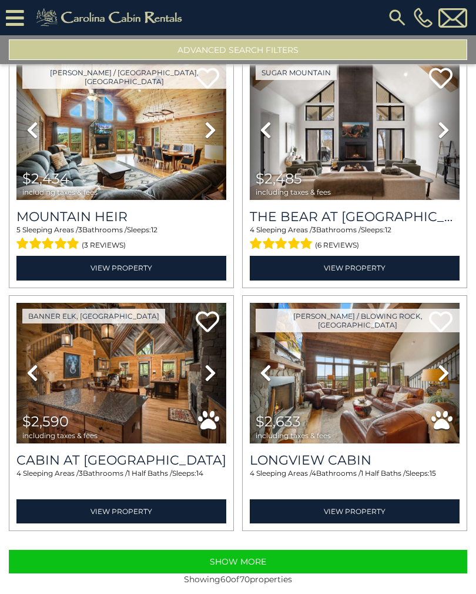
click at [299, 565] on button "Show More" at bounding box center [238, 562] width 459 height 24
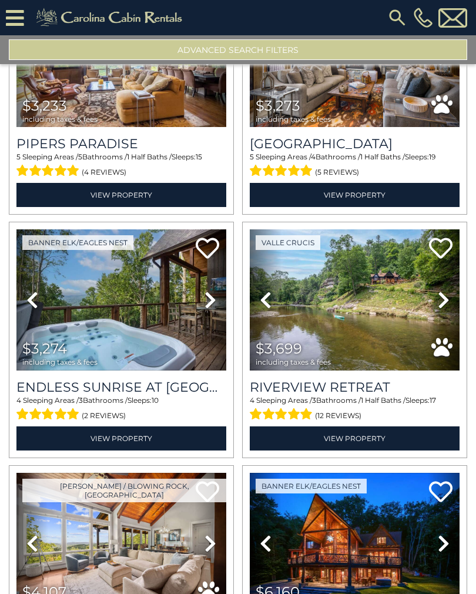
scroll to position [8050, 0]
